Goal: Information Seeking & Learning: Learn about a topic

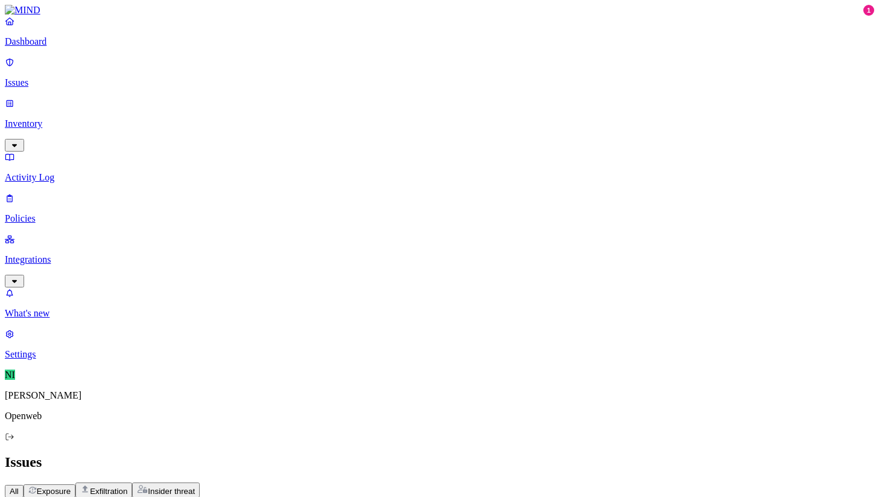
click at [62, 213] on p "Policies" at bounding box center [439, 218] width 869 height 11
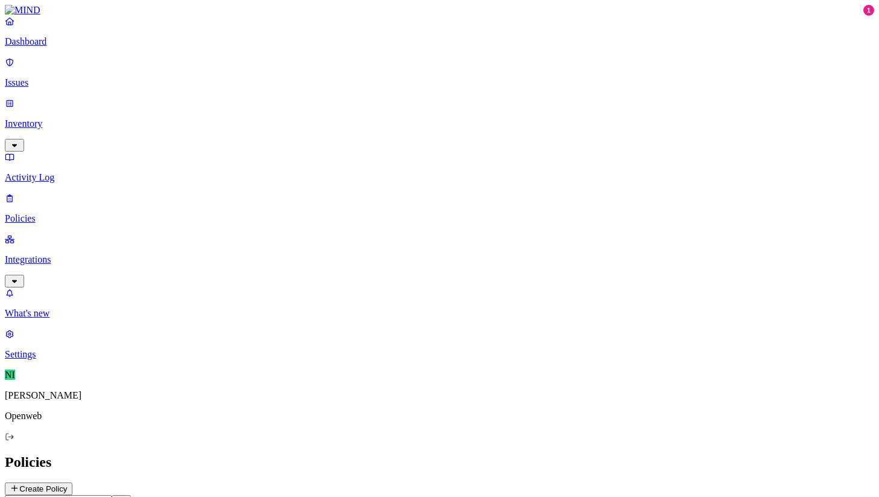
scroll to position [137, 0]
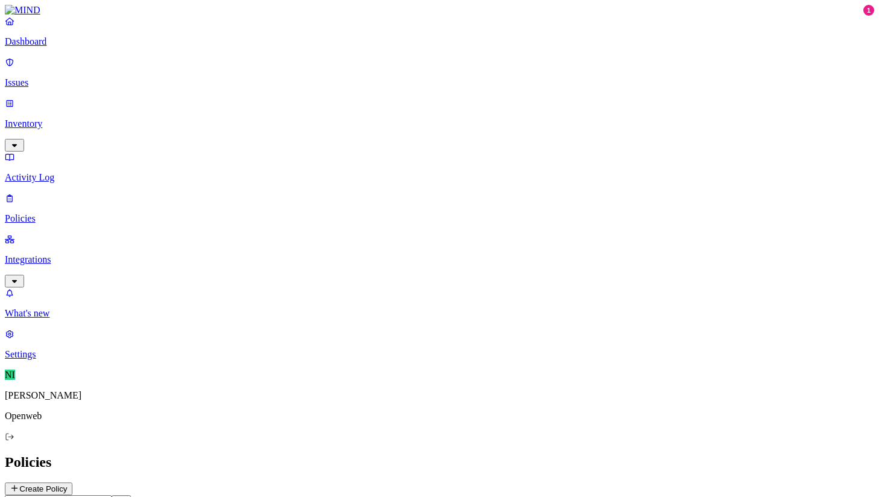
click at [63, 77] on p "Issues" at bounding box center [439, 82] width 869 height 11
click at [49, 118] on p "Inventory" at bounding box center [439, 123] width 869 height 11
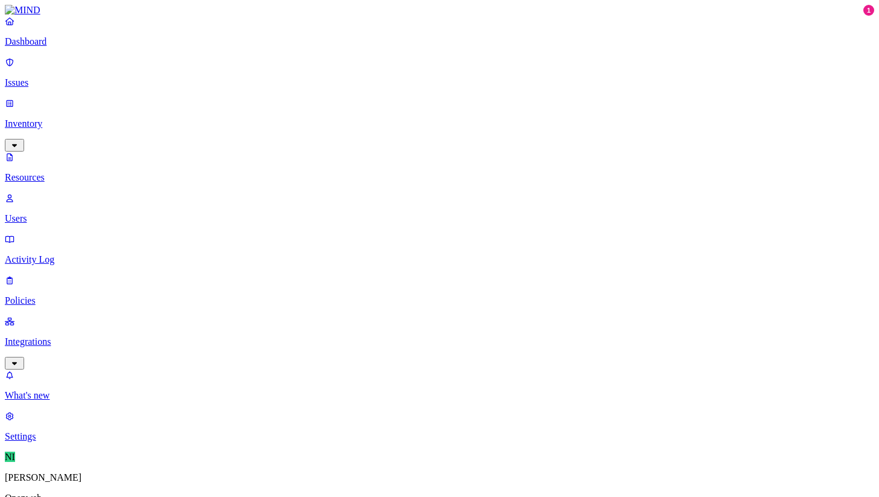
click at [56, 77] on p "Issues" at bounding box center [439, 82] width 869 height 11
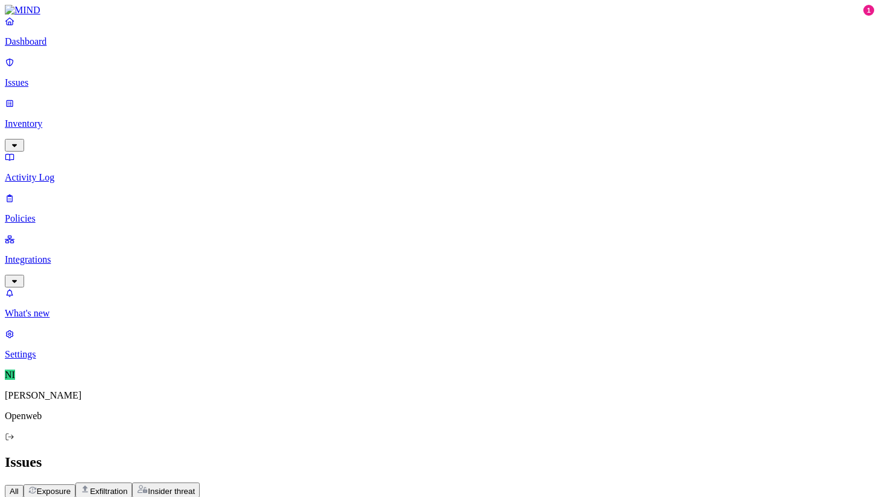
scroll to position [376, 0]
